Goal: Transaction & Acquisition: Purchase product/service

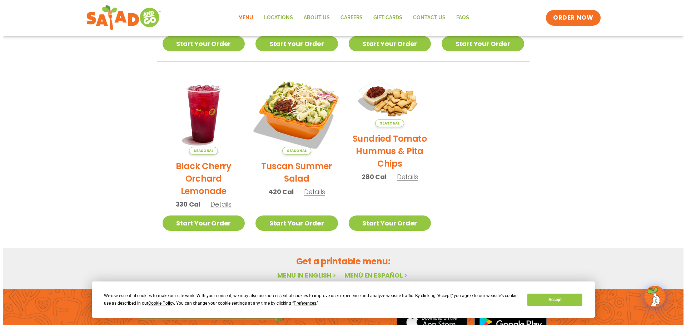
scroll to position [321, 0]
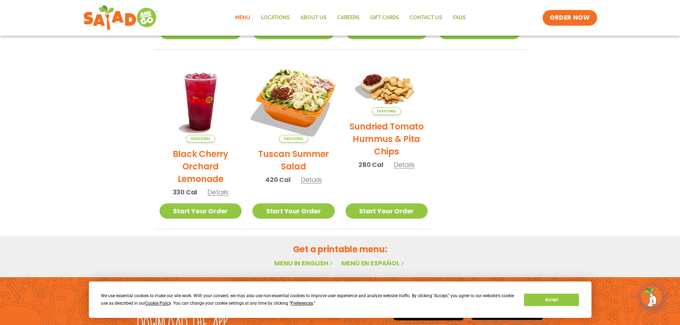
click at [306, 112] on img at bounding box center [293, 101] width 97 height 97
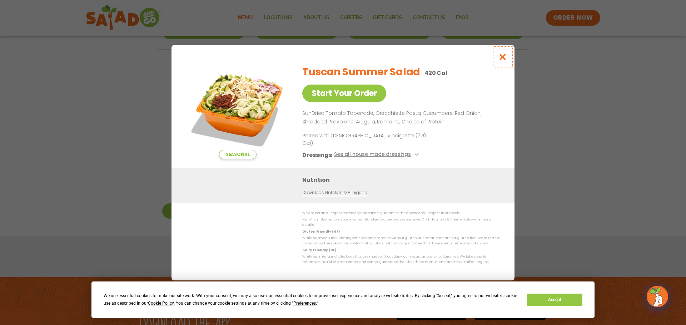
click at [505, 61] on icon "Close modal" at bounding box center [502, 56] width 9 height 7
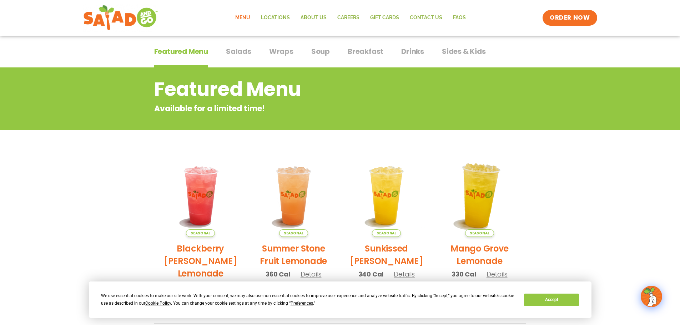
scroll to position [0, 0]
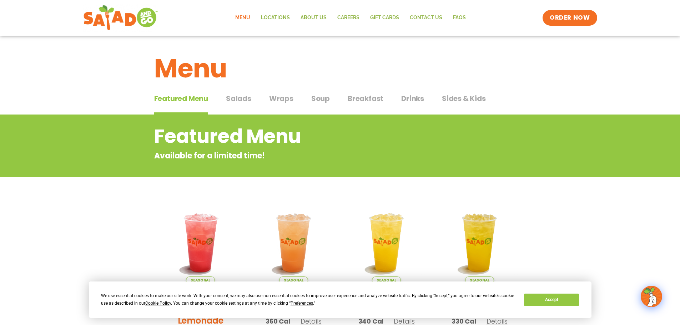
click at [244, 94] on span "Salads" at bounding box center [238, 98] width 25 height 11
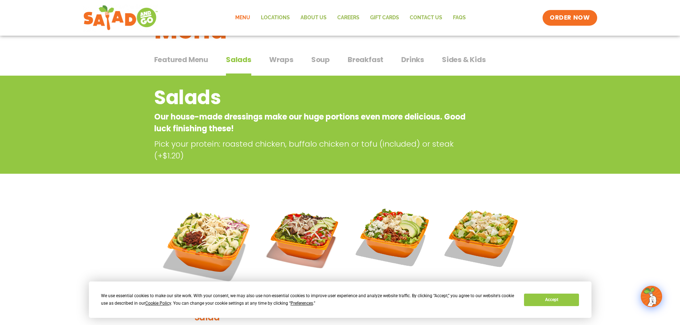
scroll to position [36, 0]
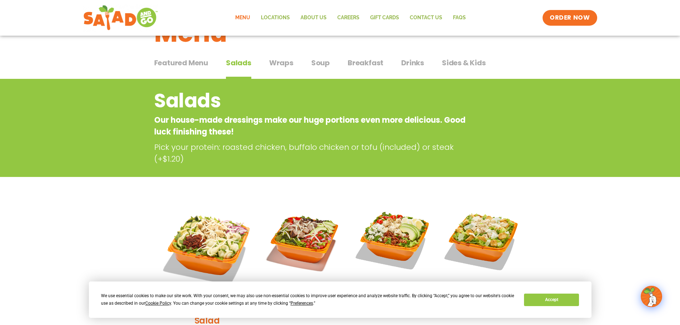
click at [281, 60] on span "Wraps" at bounding box center [281, 62] width 24 height 11
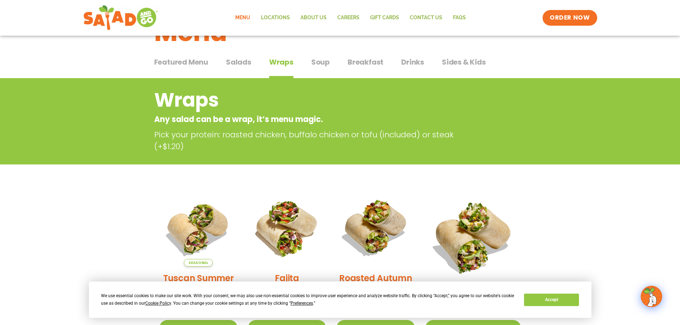
scroll to position [36, 0]
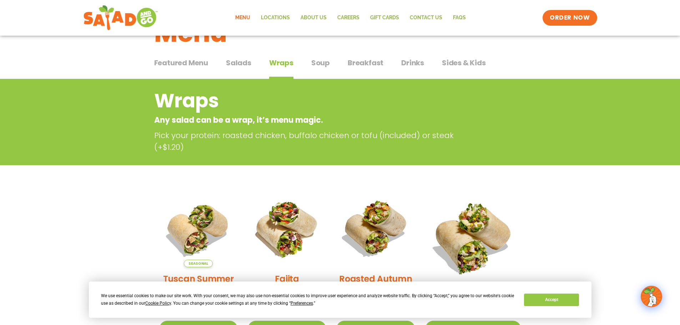
click at [234, 63] on span "Salads" at bounding box center [238, 62] width 25 height 11
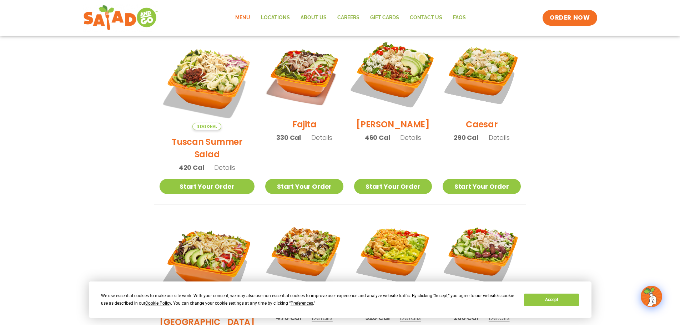
scroll to position [214, 0]
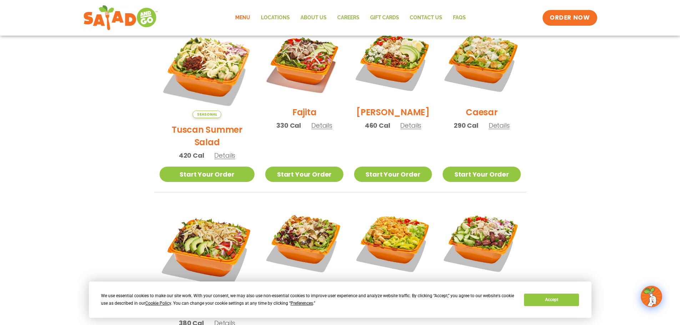
click at [409, 130] on span "Details" at bounding box center [410, 125] width 21 height 9
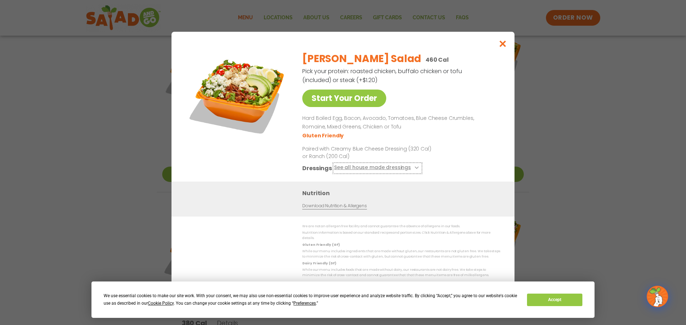
click at [390, 169] on button "See all house made dressings" at bounding box center [377, 168] width 87 height 9
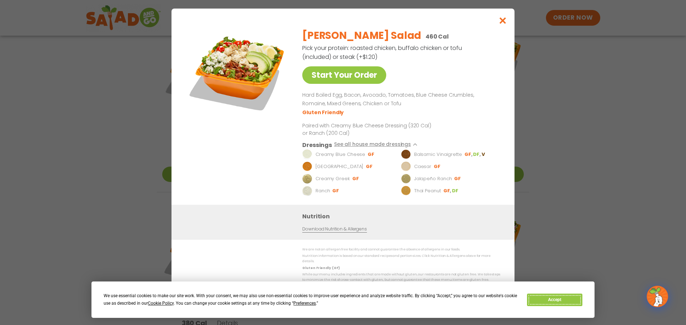
click at [568, 300] on button "Accept" at bounding box center [554, 300] width 55 height 12
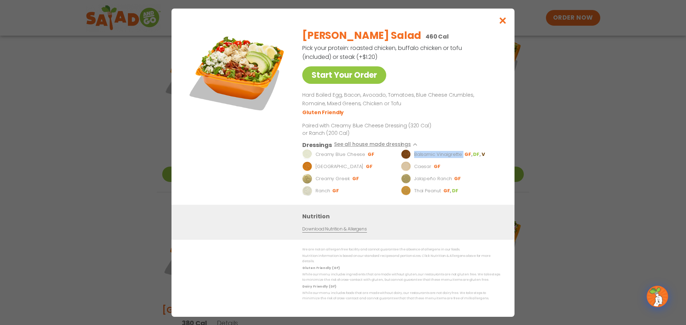
drag, startPoint x: 414, startPoint y: 157, endPoint x: 464, endPoint y: 157, distance: 50.0
click at [464, 157] on li "Balsamic Vinaigrette GF DF V" at bounding box center [449, 154] width 96 height 10
click at [462, 231] on div "Nutrition Download Nutrition & Allergens" at bounding box center [402, 222] width 201 height 21
click at [502, 21] on icon "Close modal" at bounding box center [502, 20] width 9 height 7
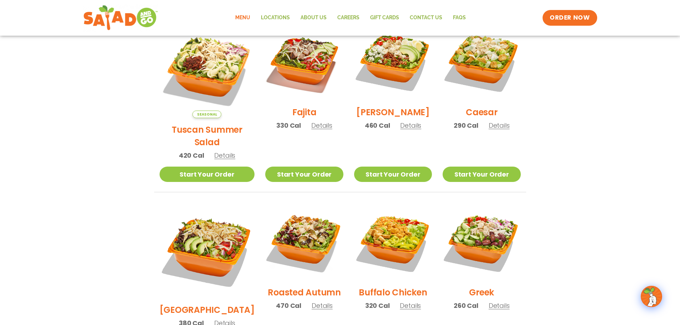
click at [577, 181] on section "Salads Our house-made dressings make our huge portions even more delicious. Goo…" at bounding box center [340, 214] width 680 height 628
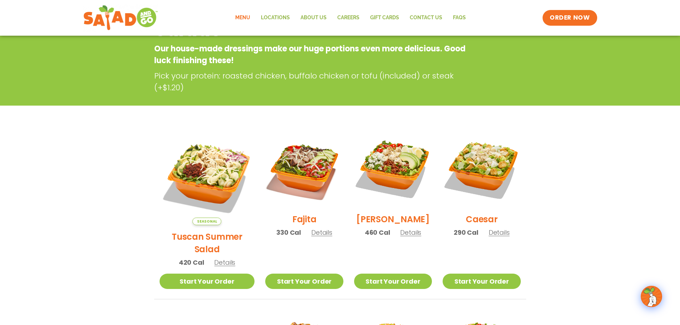
scroll to position [0, 0]
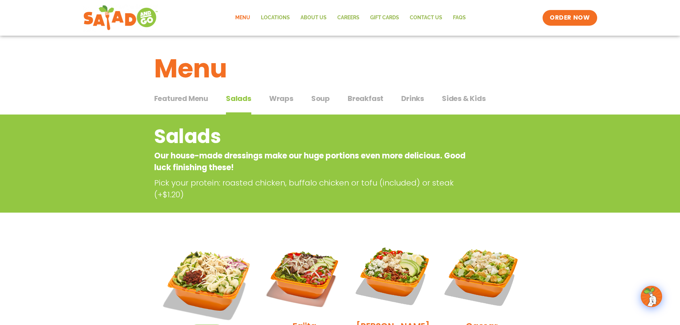
click at [287, 99] on span "Wraps" at bounding box center [281, 98] width 24 height 11
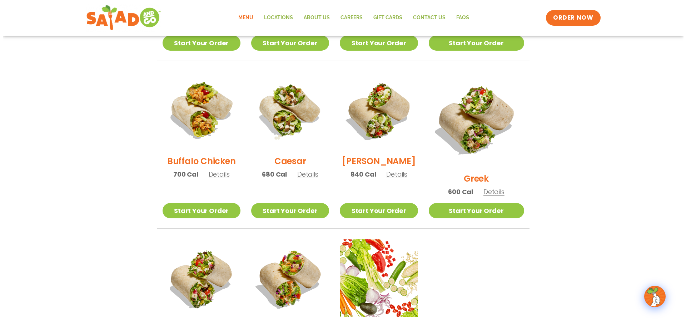
scroll to position [393, 0]
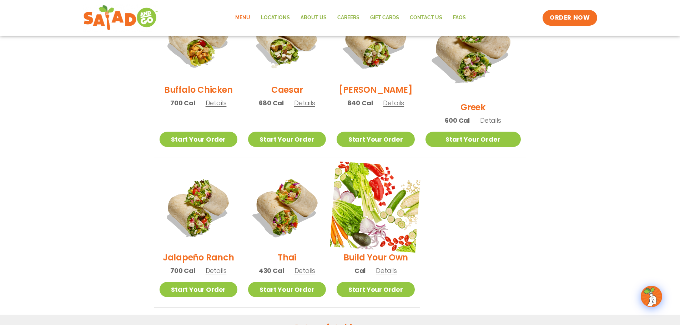
click at [389, 220] on img at bounding box center [375, 206] width 91 height 91
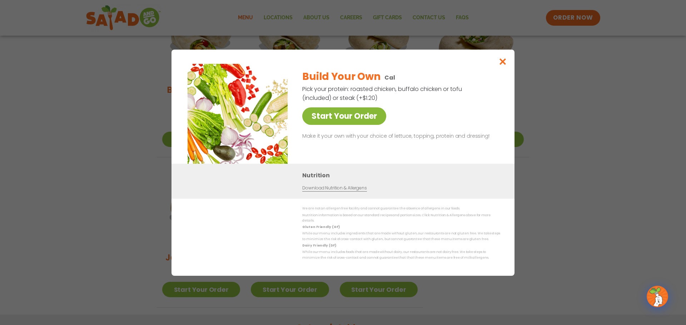
click at [356, 116] on link "Start Your Order" at bounding box center [344, 115] width 84 height 17
